Goal: Check status: Check status

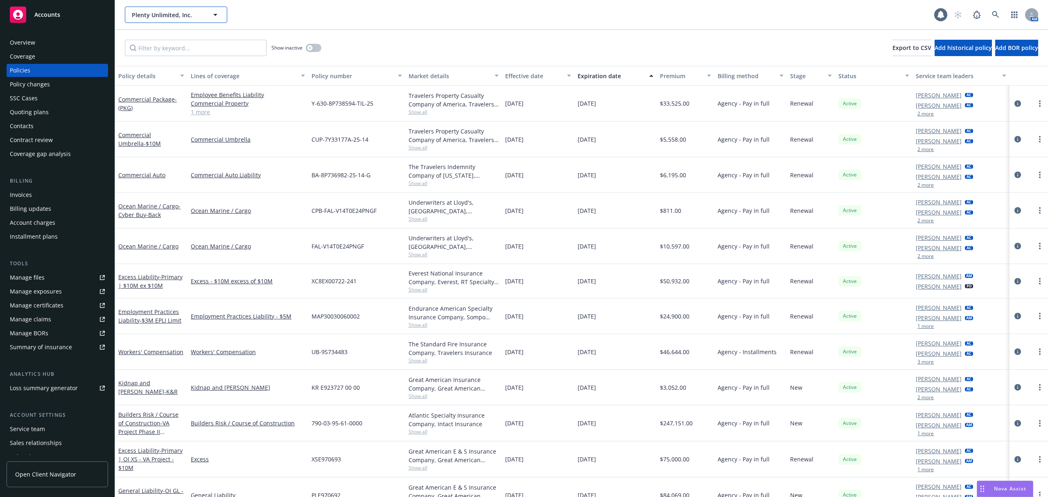
click at [169, 8] on button "Plenty Unlimited, Inc." at bounding box center [176, 15] width 102 height 16
click at [161, 23] on div "Plenty Unlimited, Inc. 1 AM" at bounding box center [581, 14] width 933 height 29
click at [176, 25] on div "Plenty Unlimited, Inc. 1 AM" at bounding box center [581, 14] width 933 height 29
click at [168, 17] on span "Plenty Unlimited, Inc." at bounding box center [167, 15] width 71 height 9
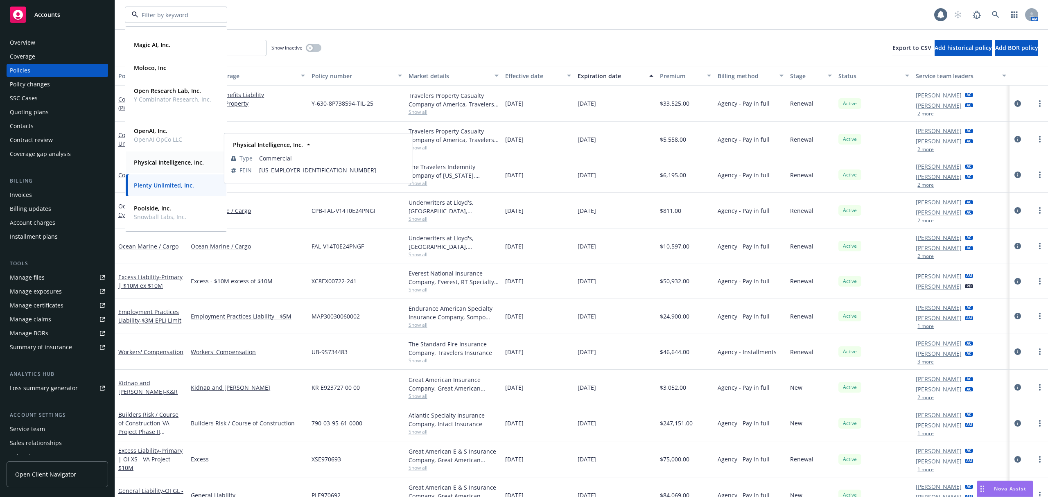
scroll to position [167, 0]
click at [194, 156] on strong "Physical Intelligence, Inc." at bounding box center [169, 158] width 70 height 8
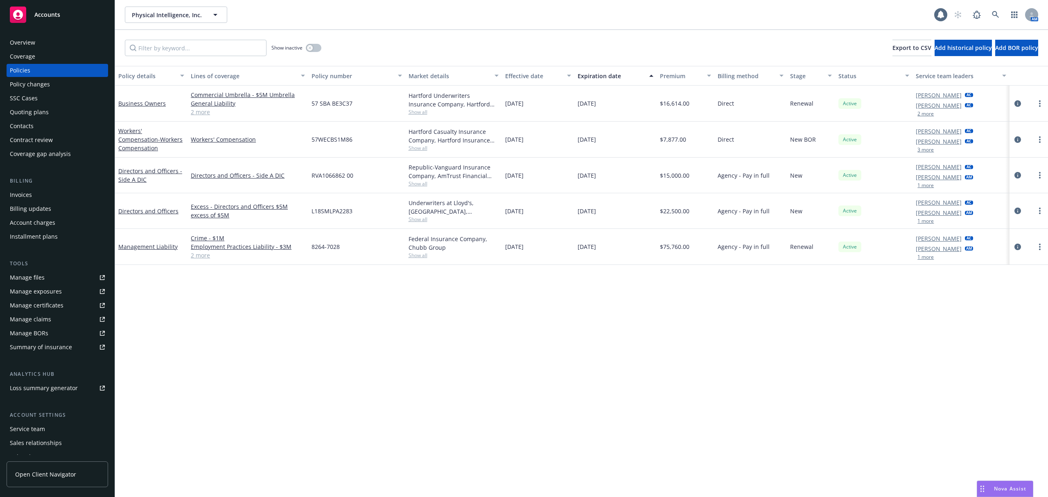
click at [43, 48] on div "Overview" at bounding box center [57, 42] width 95 height 13
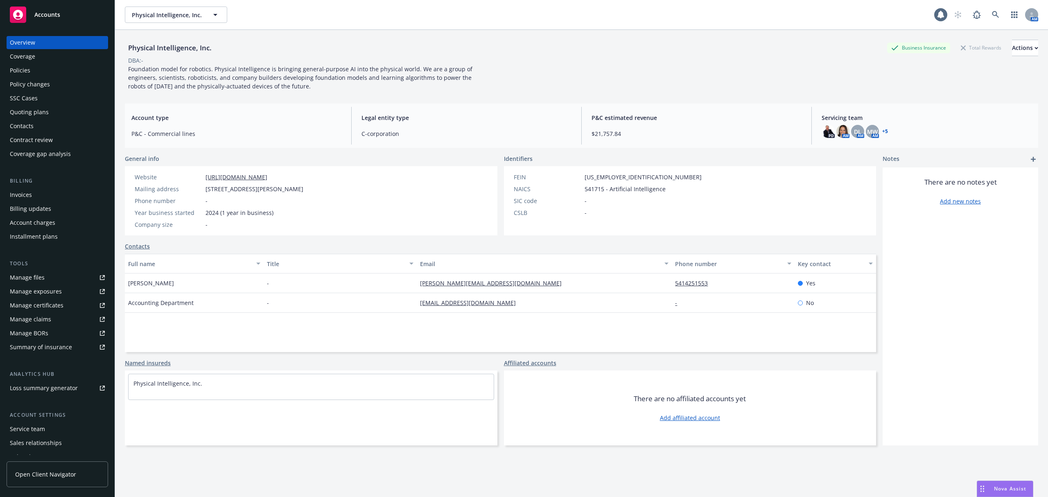
click at [882, 133] on link "+ 5" at bounding box center [885, 131] width 6 height 5
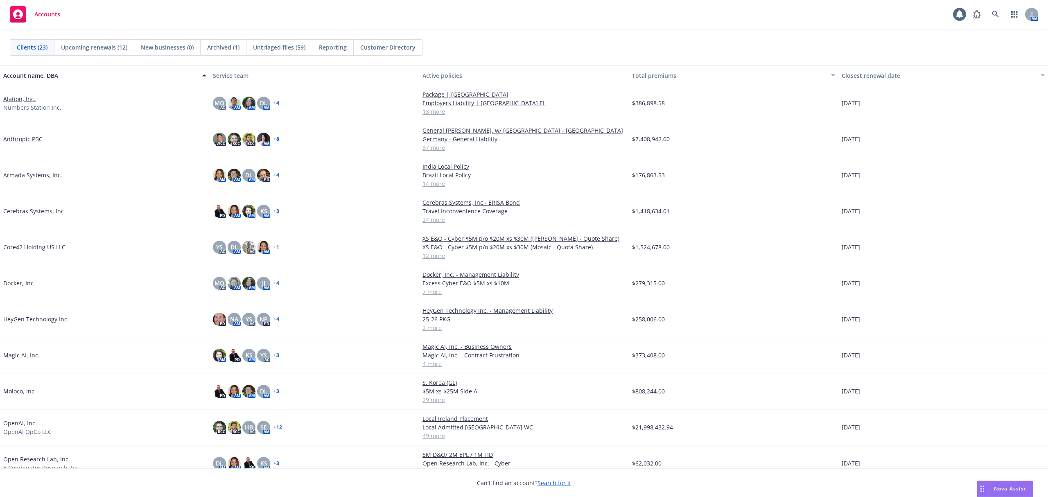
click at [268, 45] on span "Untriaged files (59)" at bounding box center [279, 47] width 52 height 9
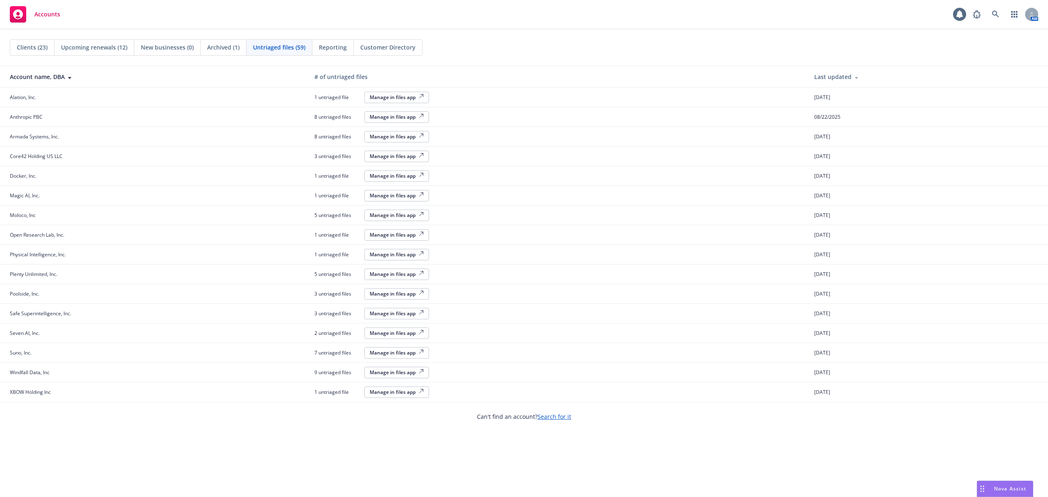
click at [170, 254] on div "Physical Intelligence, Inc." at bounding box center [156, 254] width 292 height 7
click at [43, 40] on div "Clients (23)" at bounding box center [32, 48] width 44 height 16
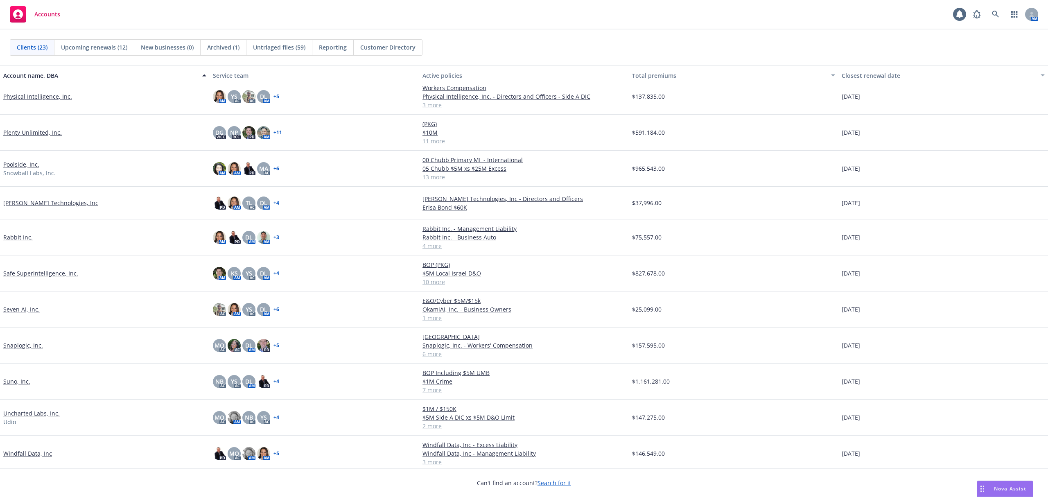
scroll to position [405, 0]
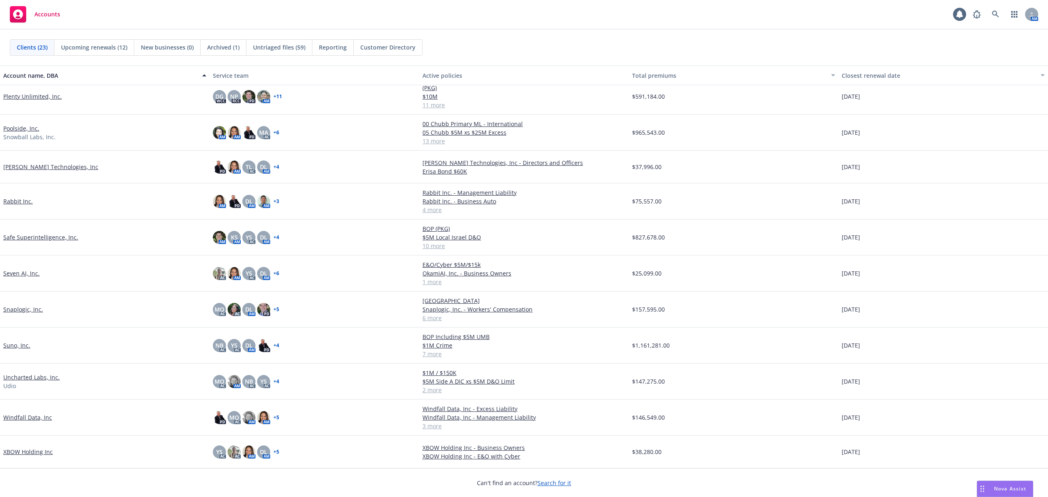
click at [30, 454] on link "XBOW Holding Inc" at bounding box center [28, 452] width 50 height 9
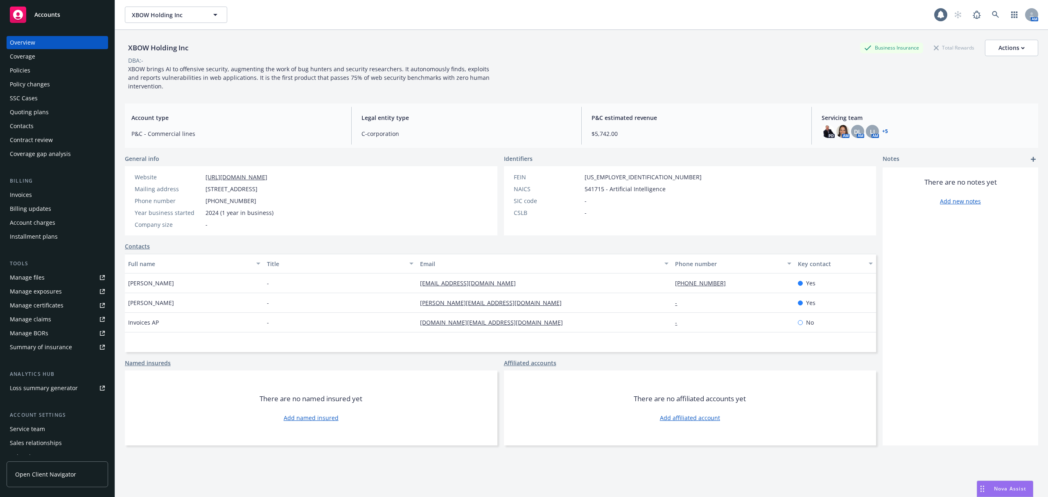
click at [48, 112] on div "Quoting plans" at bounding box center [57, 112] width 95 height 13
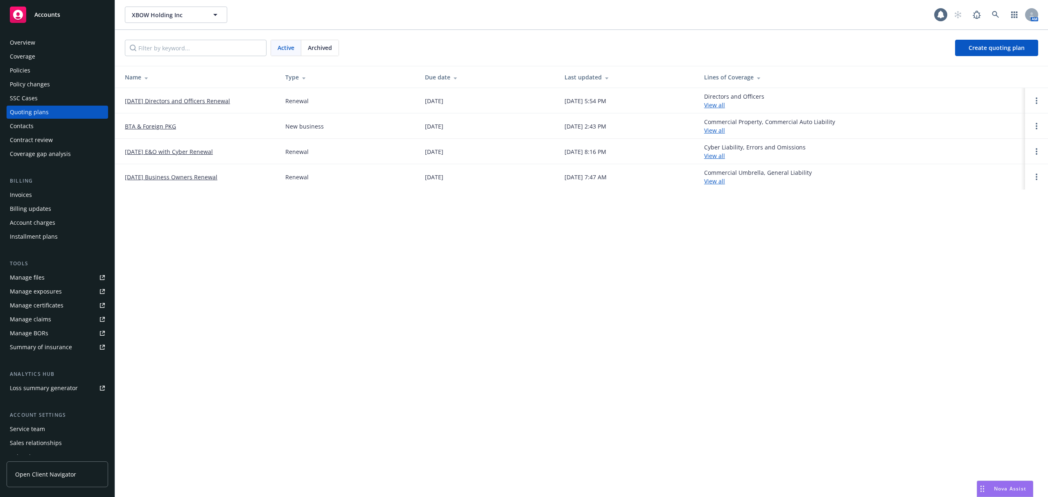
click at [169, 157] on td "11/13/25 E&O with Cyber Renewal" at bounding box center [197, 151] width 164 height 25
click at [163, 153] on link "11/13/25 E&O with Cyber Renewal" at bounding box center [169, 151] width 88 height 9
